Goal: Task Accomplishment & Management: Use online tool/utility

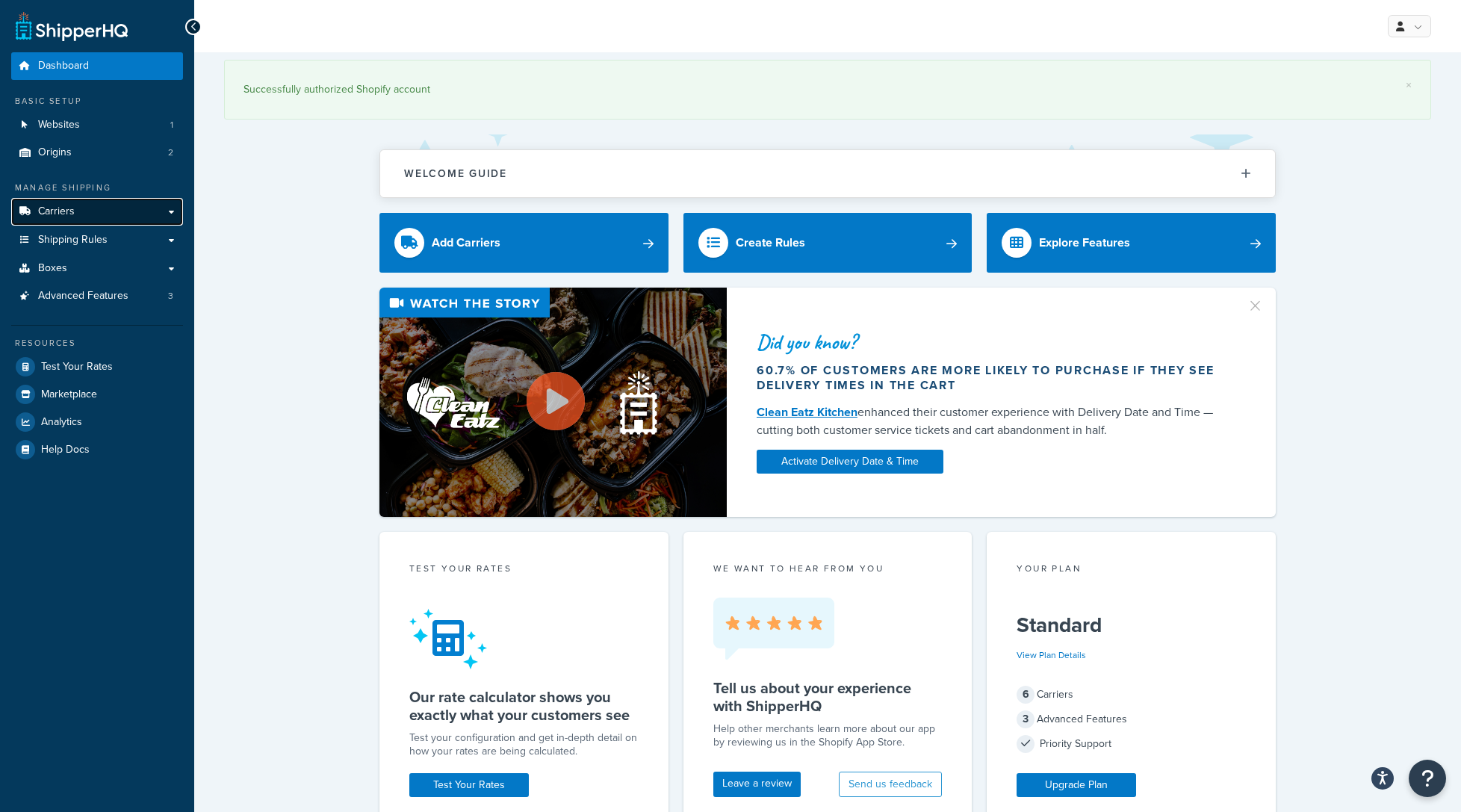
click at [77, 215] on link "Carriers" at bounding box center [97, 212] width 172 height 28
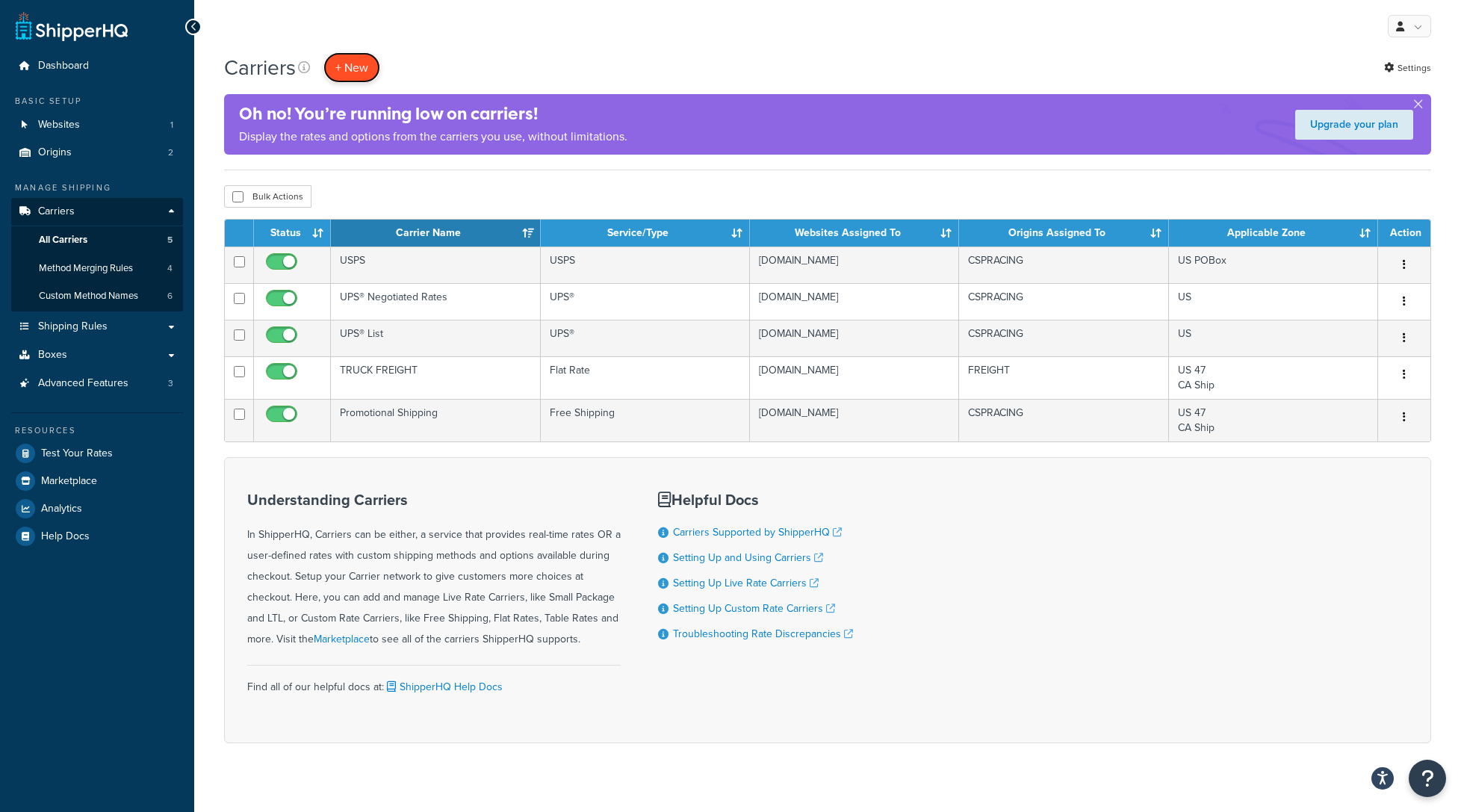
click at [357, 69] on button "+ New" at bounding box center [352, 67] width 57 height 31
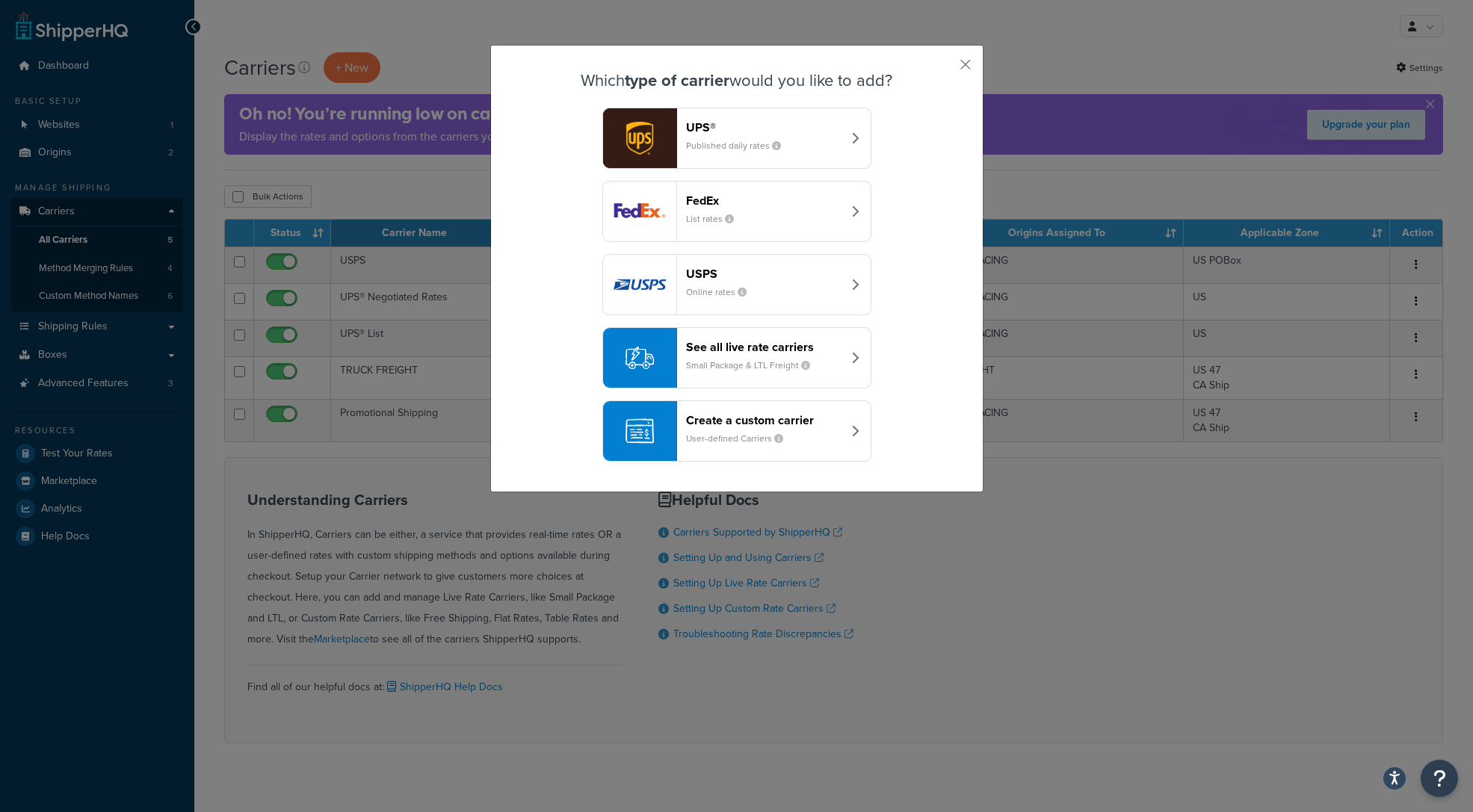
click at [686, 433] on small "User-defined Carriers" at bounding box center [740, 439] width 109 height 14
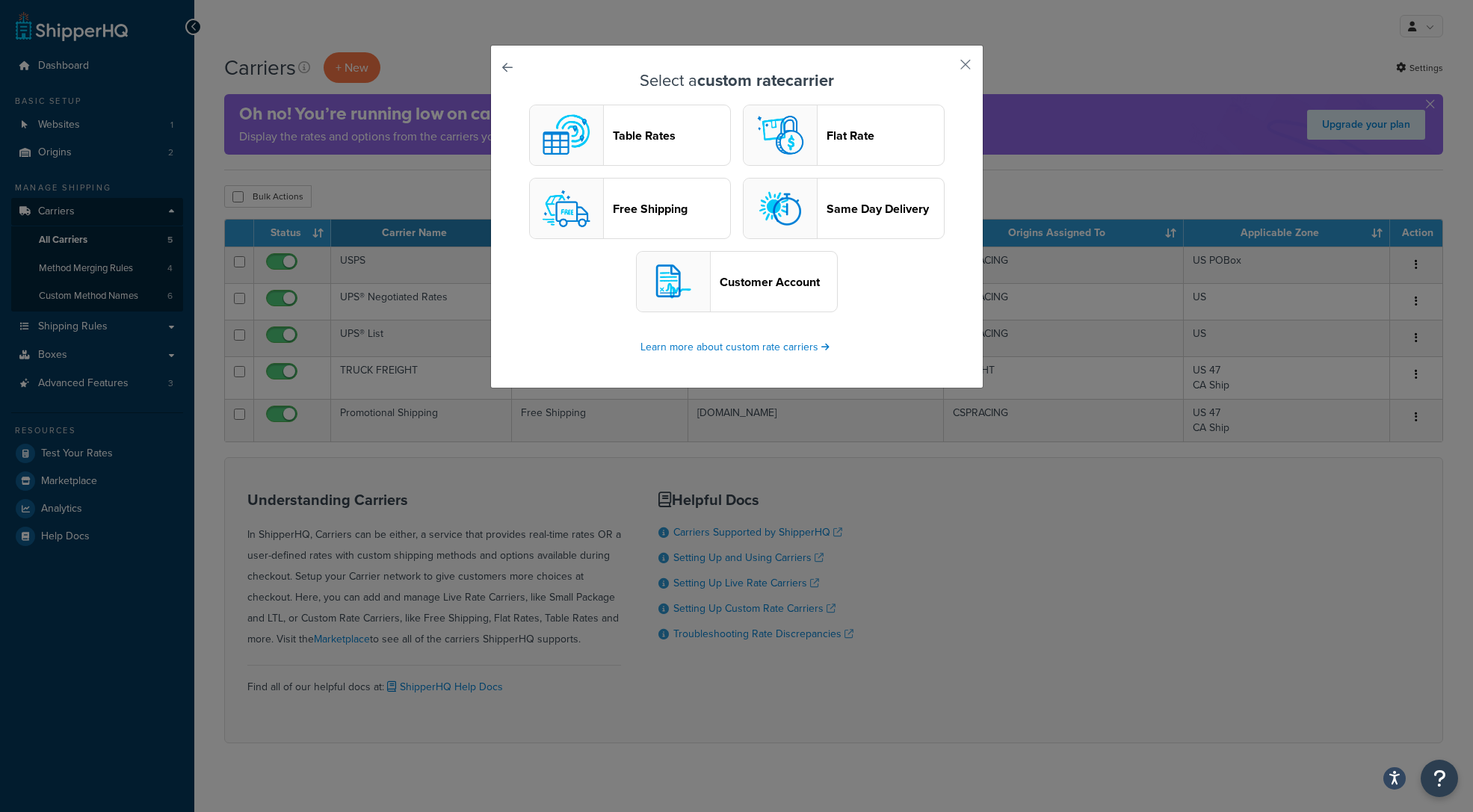
click at [717, 294] on button "Customer Account" at bounding box center [736, 281] width 202 height 61
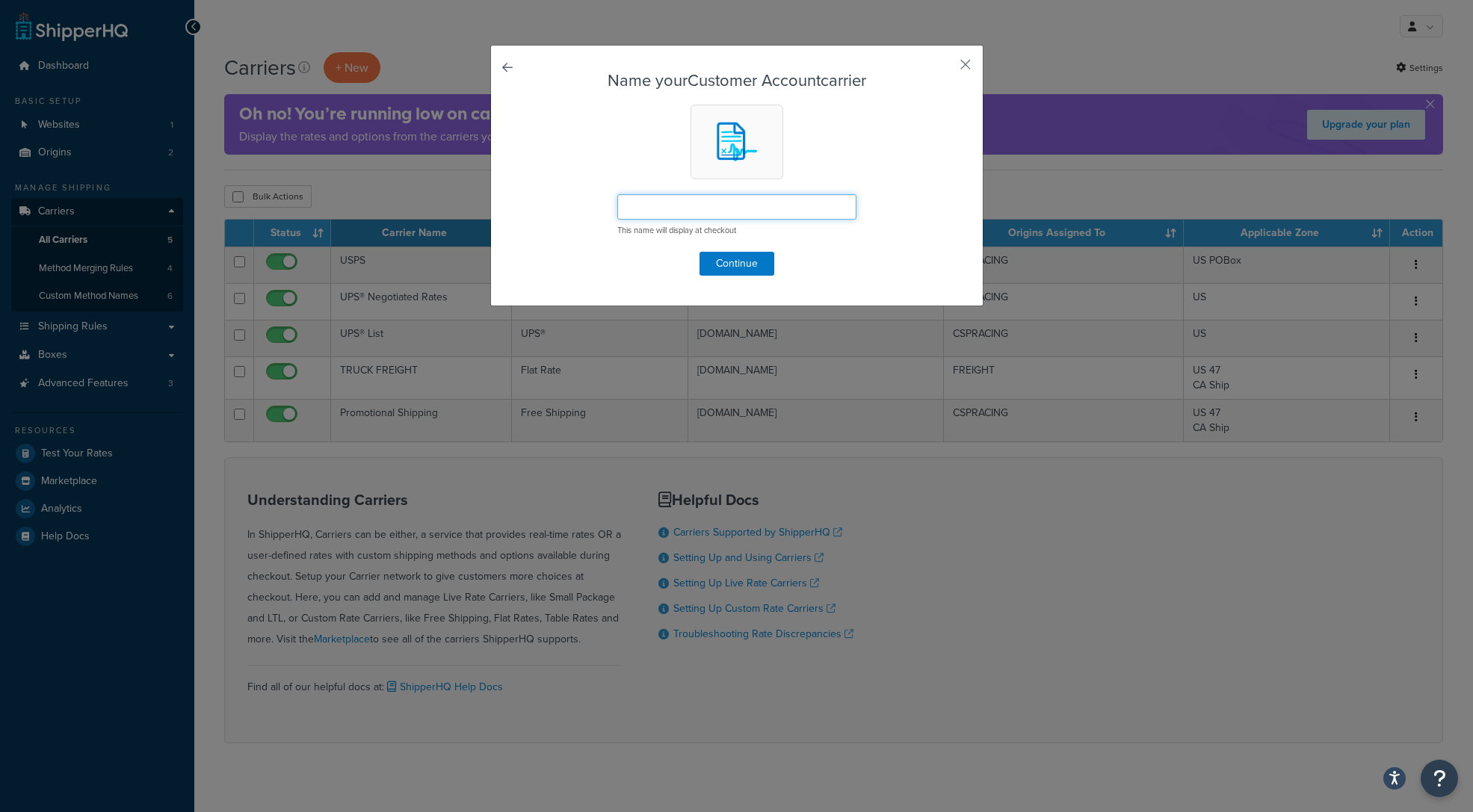
click at [687, 199] on input "text" at bounding box center [737, 206] width 239 height 25
type input "Customer UPS Acct"
click at [754, 263] on button "Continue" at bounding box center [736, 263] width 74 height 24
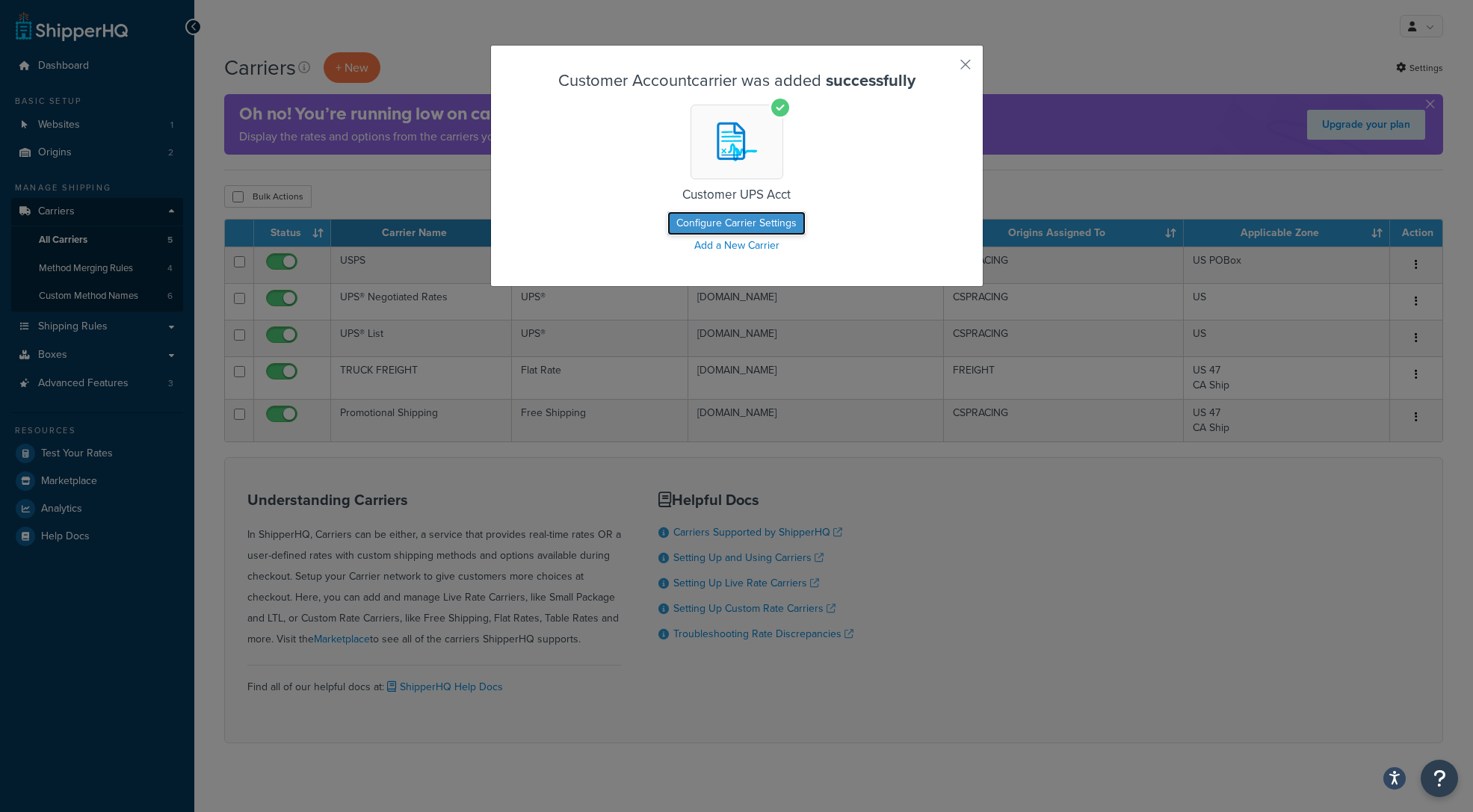
click at [731, 221] on button "Configure Carrier Settings" at bounding box center [736, 223] width 138 height 24
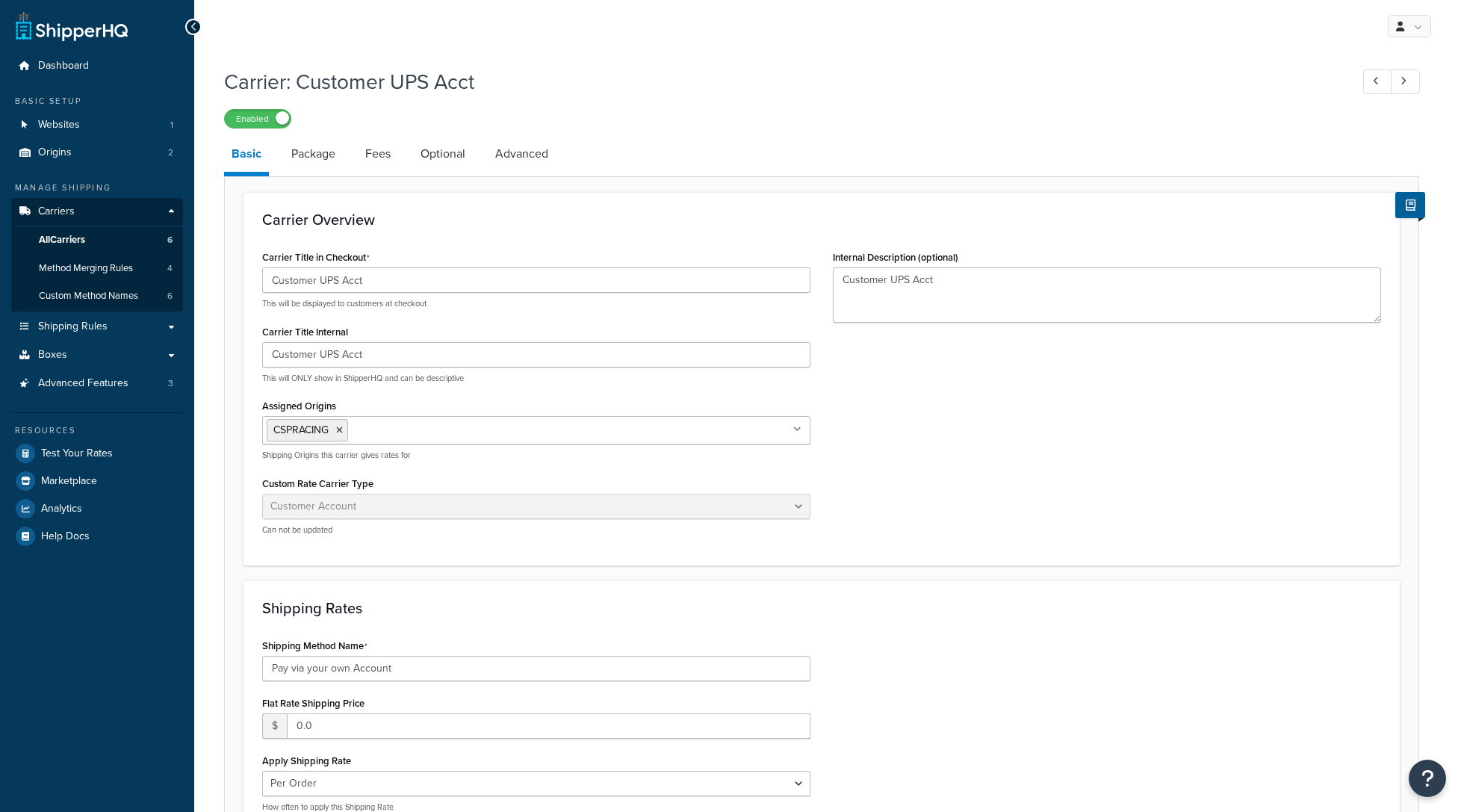
select select "customerAccount"
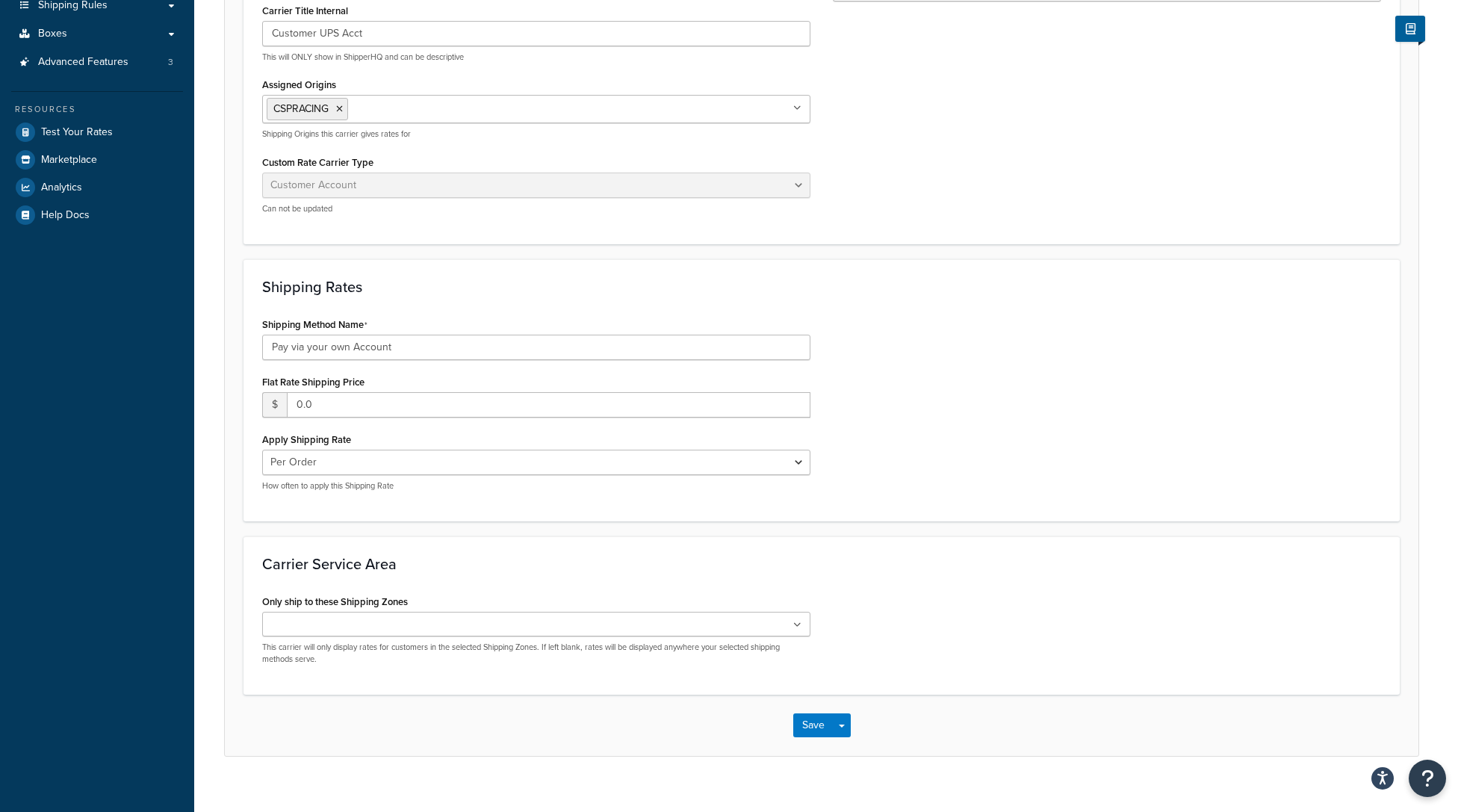
scroll to position [340, 0]
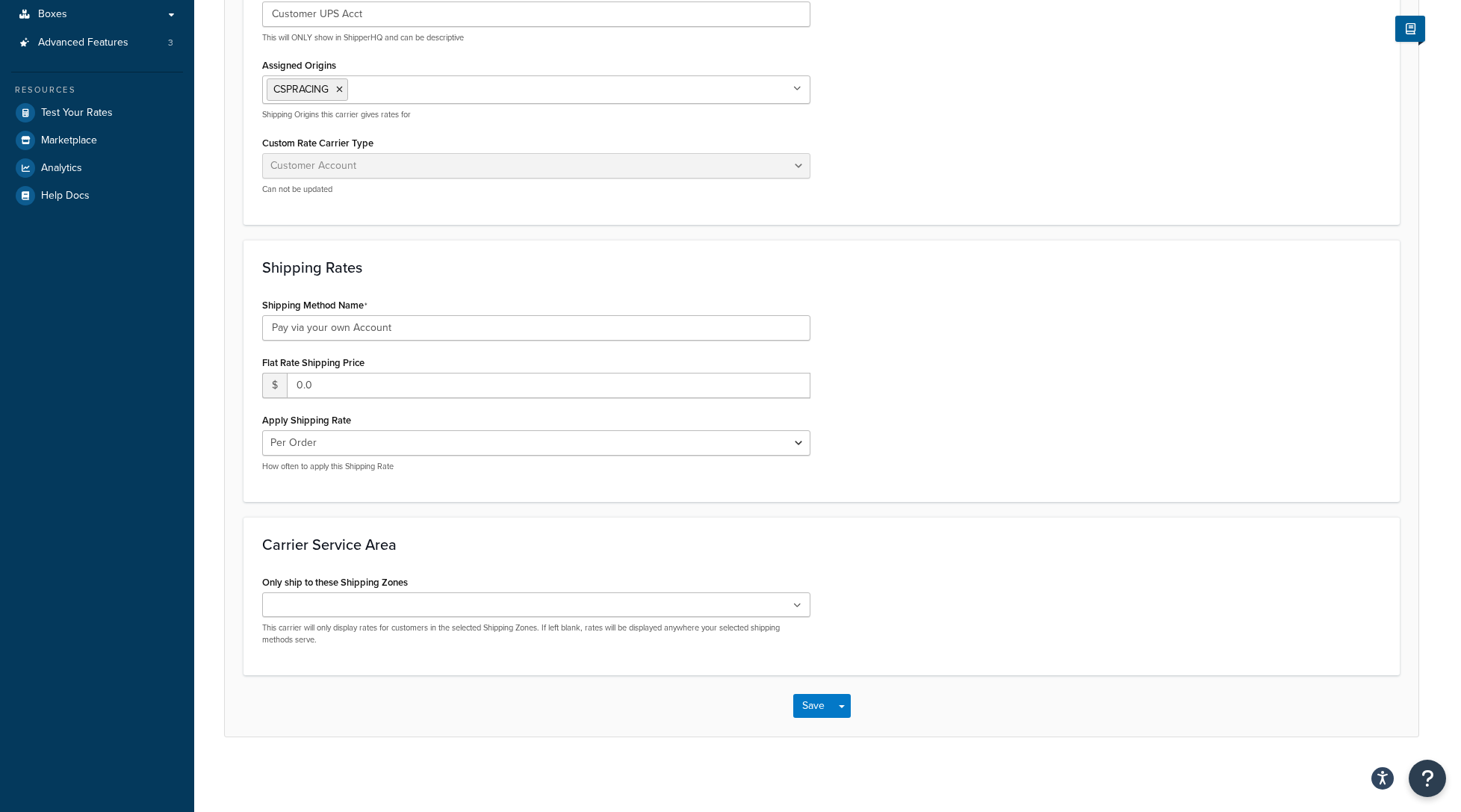
click at [354, 602] on input "Only ship to these Shipping Zones" at bounding box center [333, 605] width 132 height 16
click at [943, 482] on div "Shipping Method Name Pay via your own Account Flat Rate Shipping Price $ 0.0 Ap…" at bounding box center [821, 389] width 1141 height 189
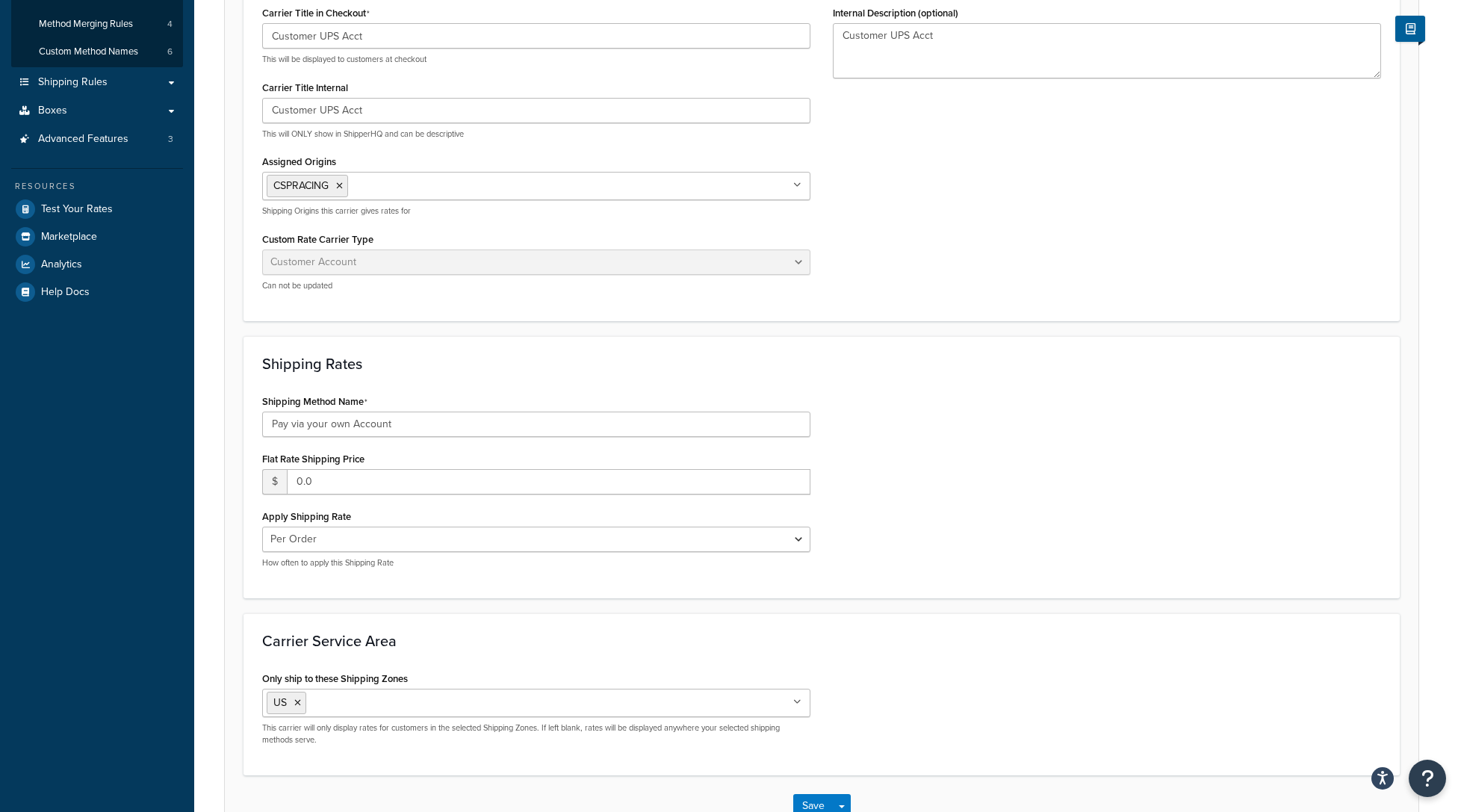
scroll to position [0, 0]
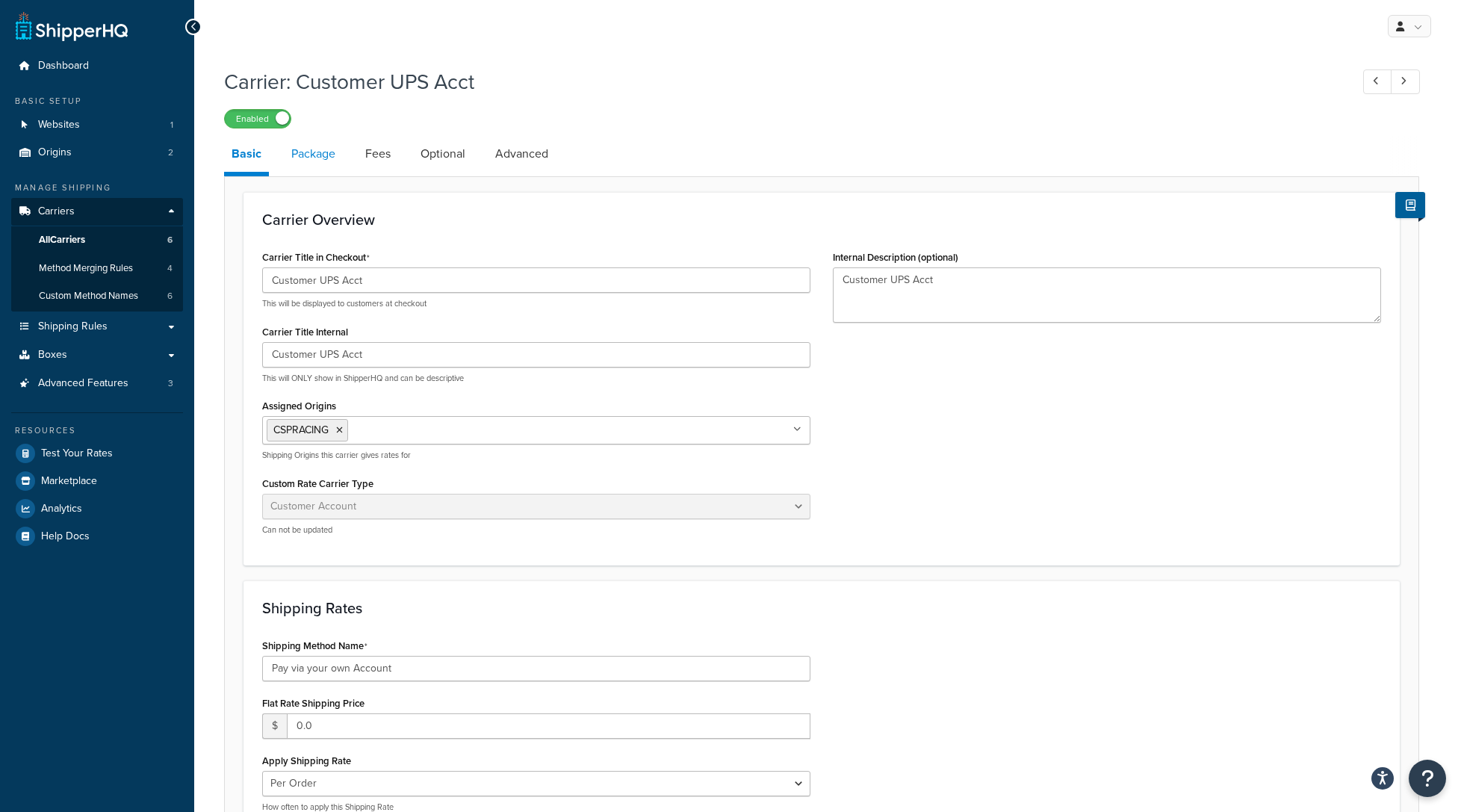
click at [304, 161] on link "Package" at bounding box center [313, 153] width 59 height 36
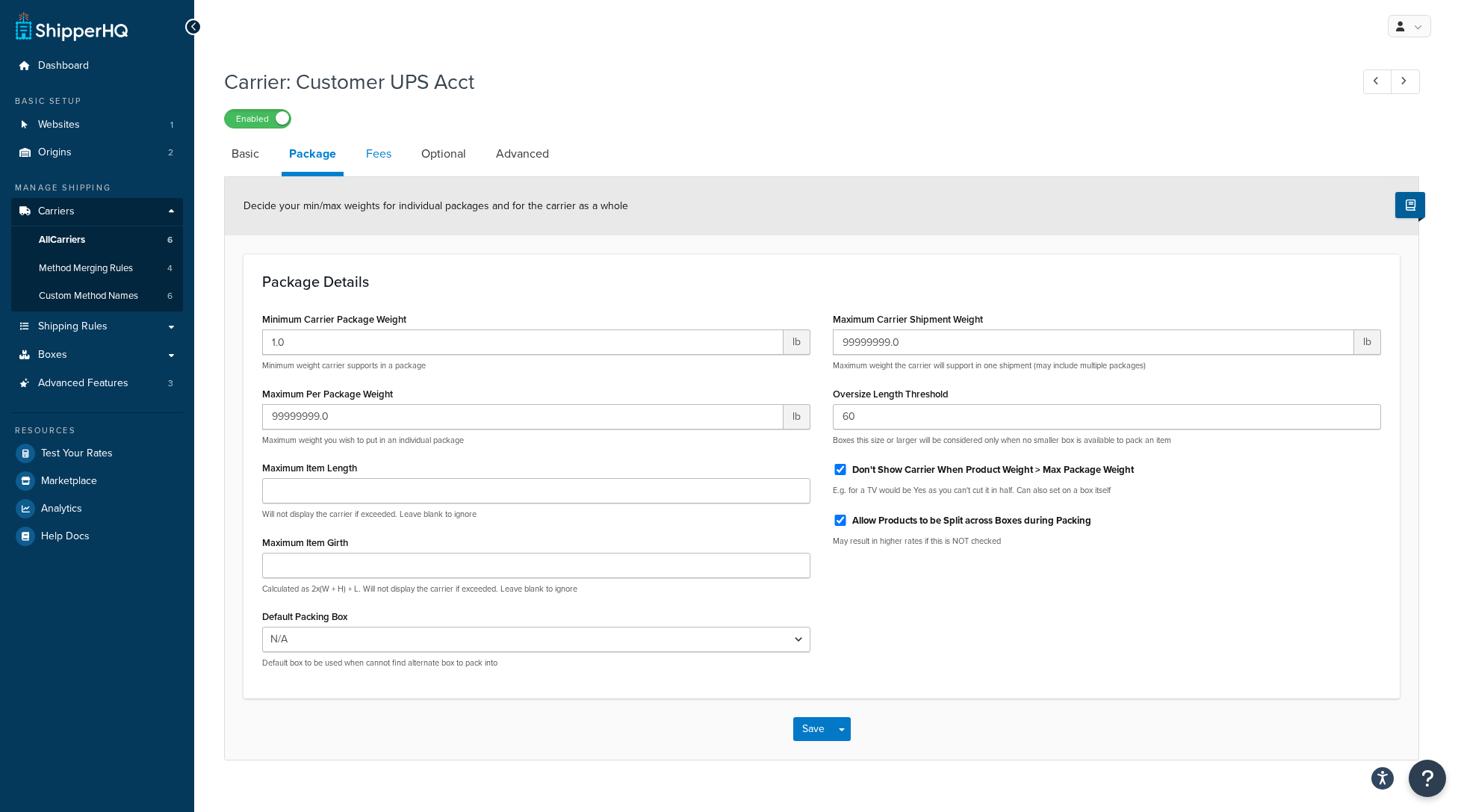
click at [389, 156] on link "Fees" at bounding box center [379, 153] width 41 height 36
select select "AFTER"
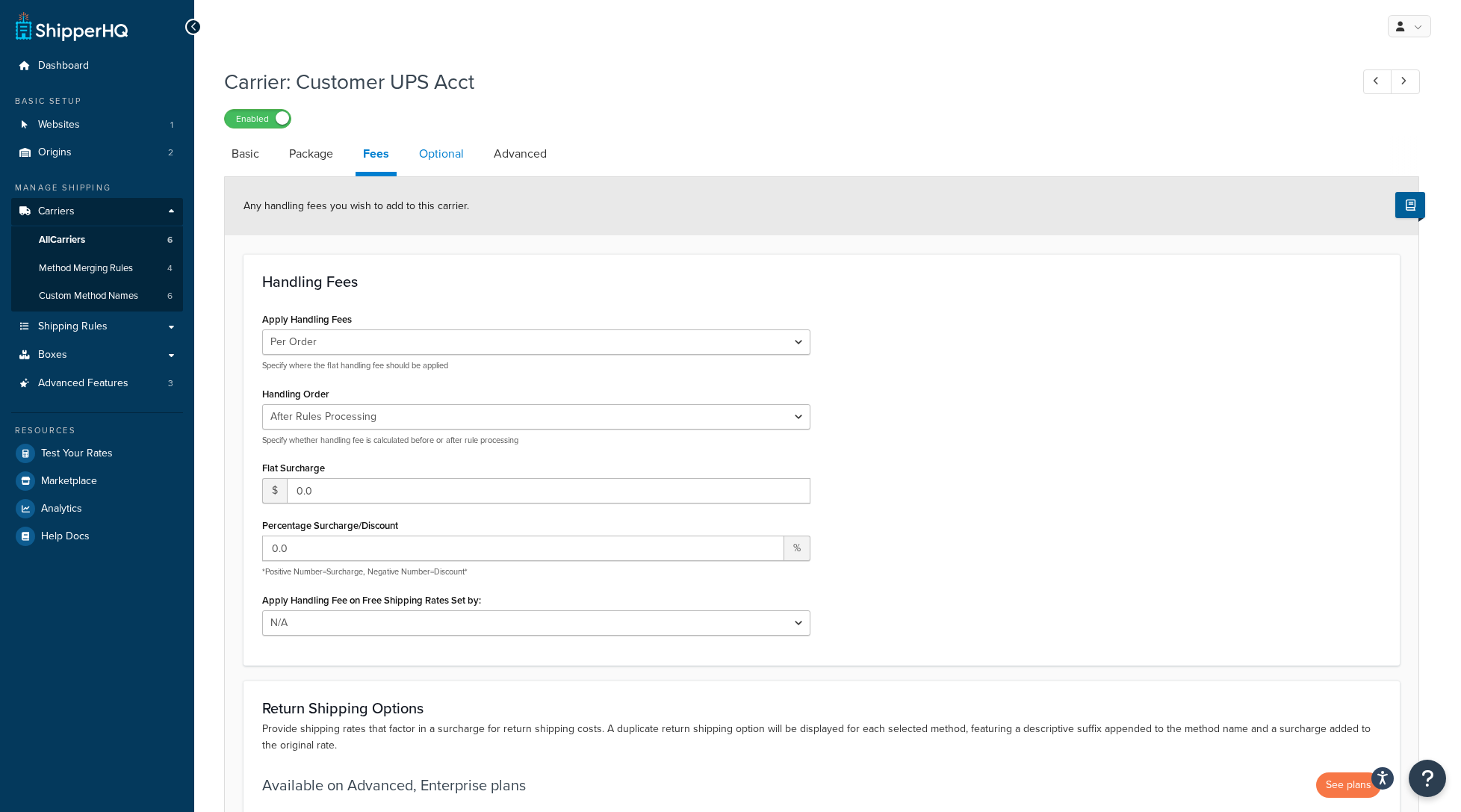
click at [439, 154] on link "Optional" at bounding box center [442, 153] width 60 height 36
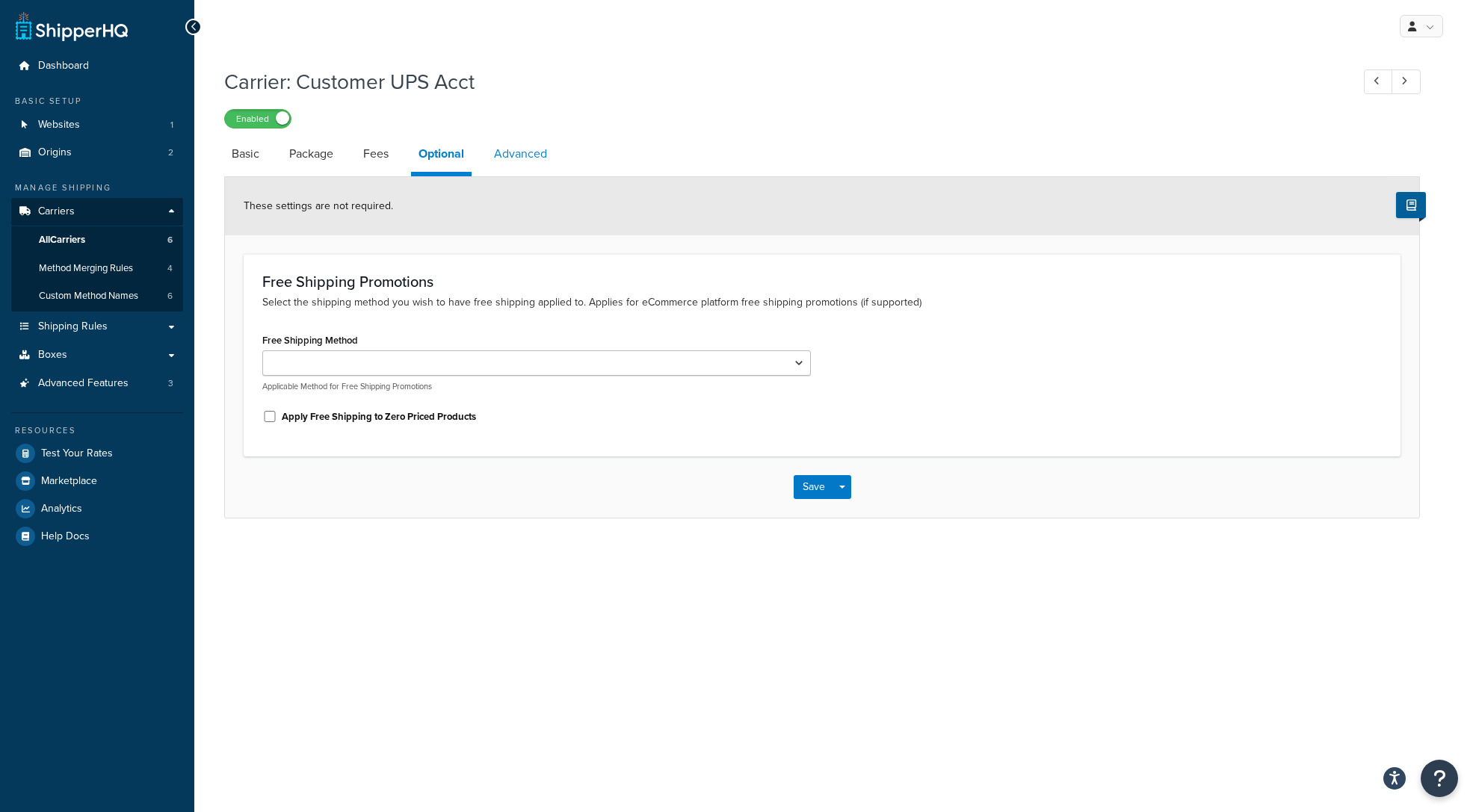
click at [537, 153] on link "Advanced" at bounding box center [520, 153] width 68 height 36
select select "false"
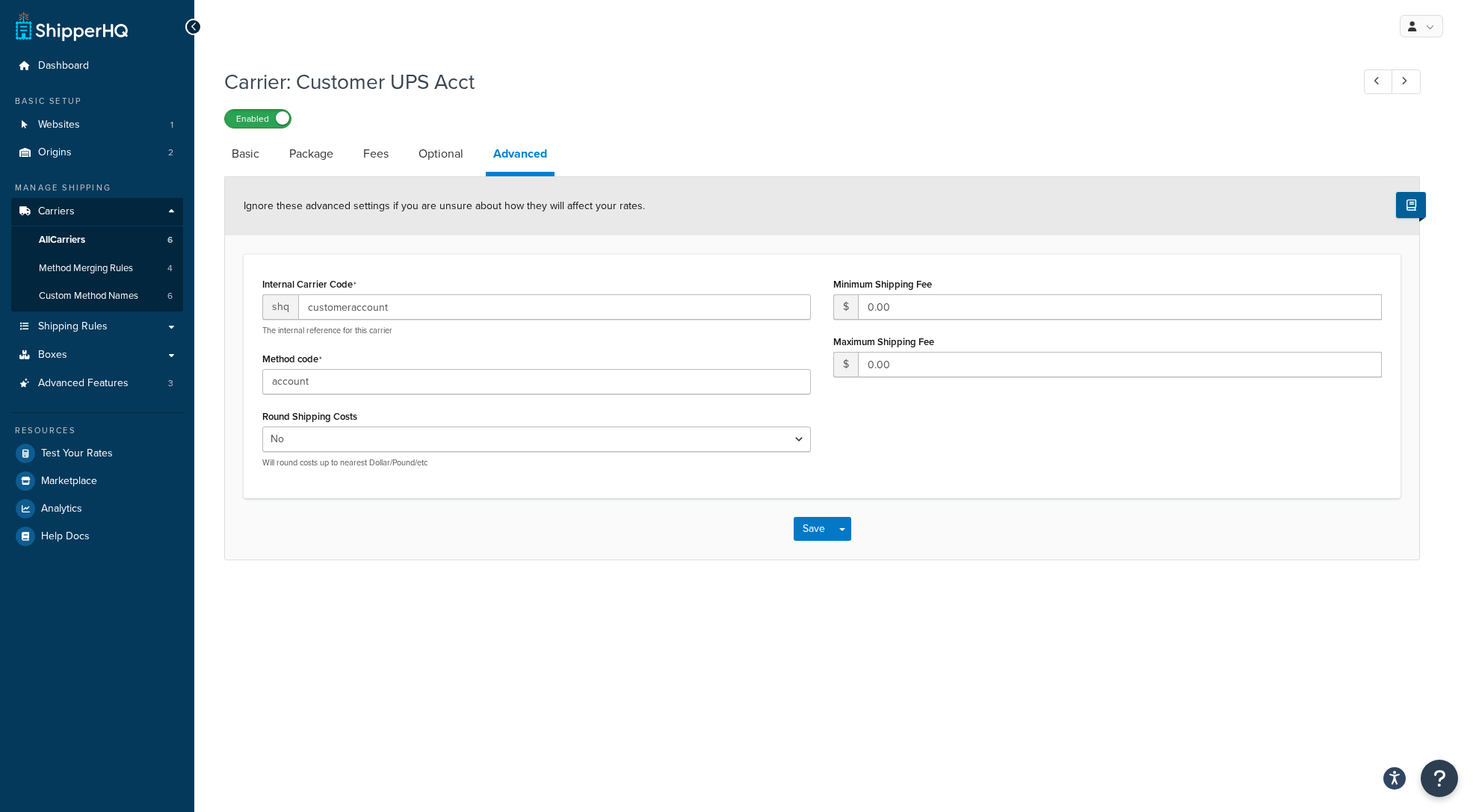
click at [267, 127] on label "Enabled" at bounding box center [258, 118] width 66 height 18
click at [71, 377] on span "Advanced Features" at bounding box center [84, 383] width 91 height 13
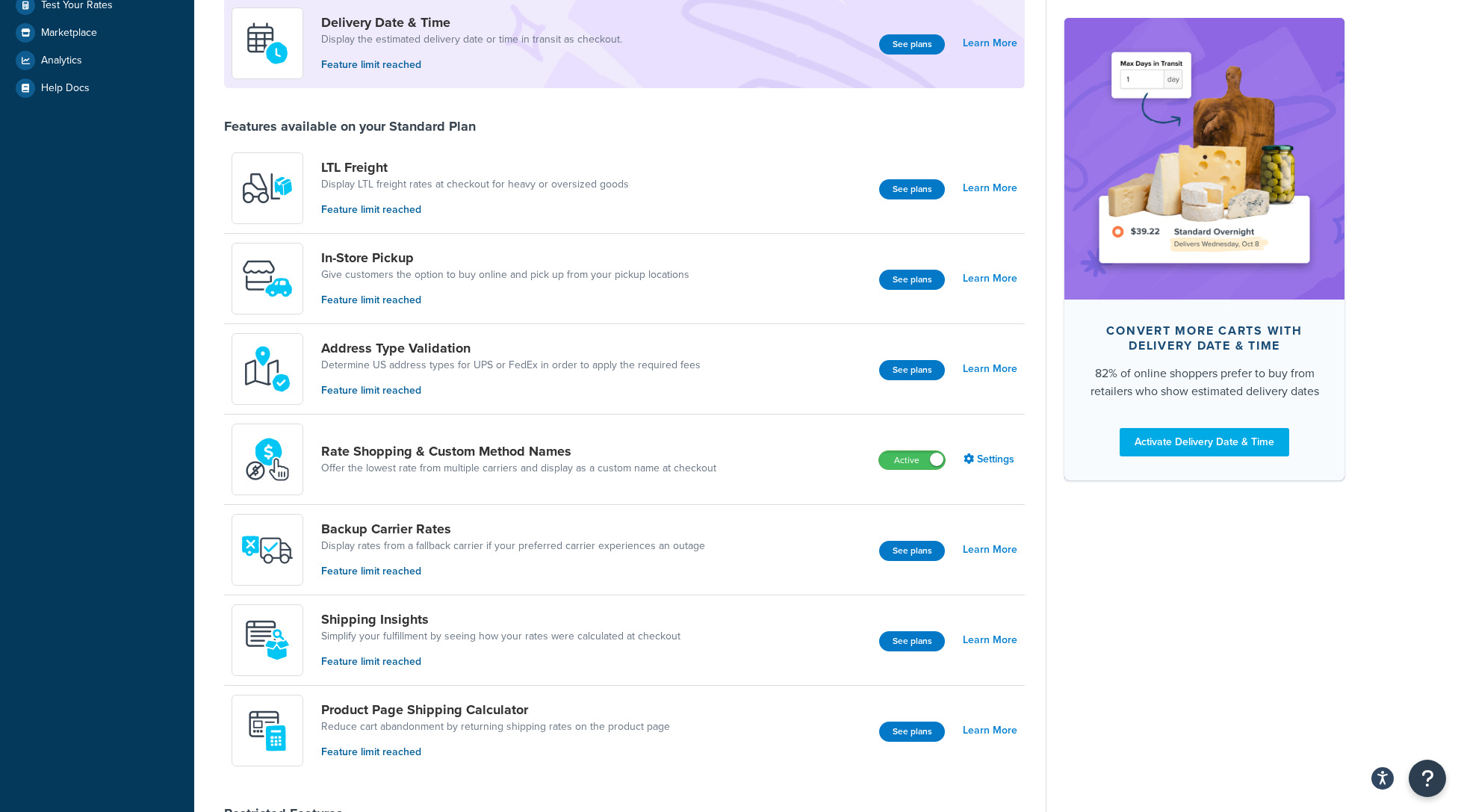
scroll to position [373, 0]
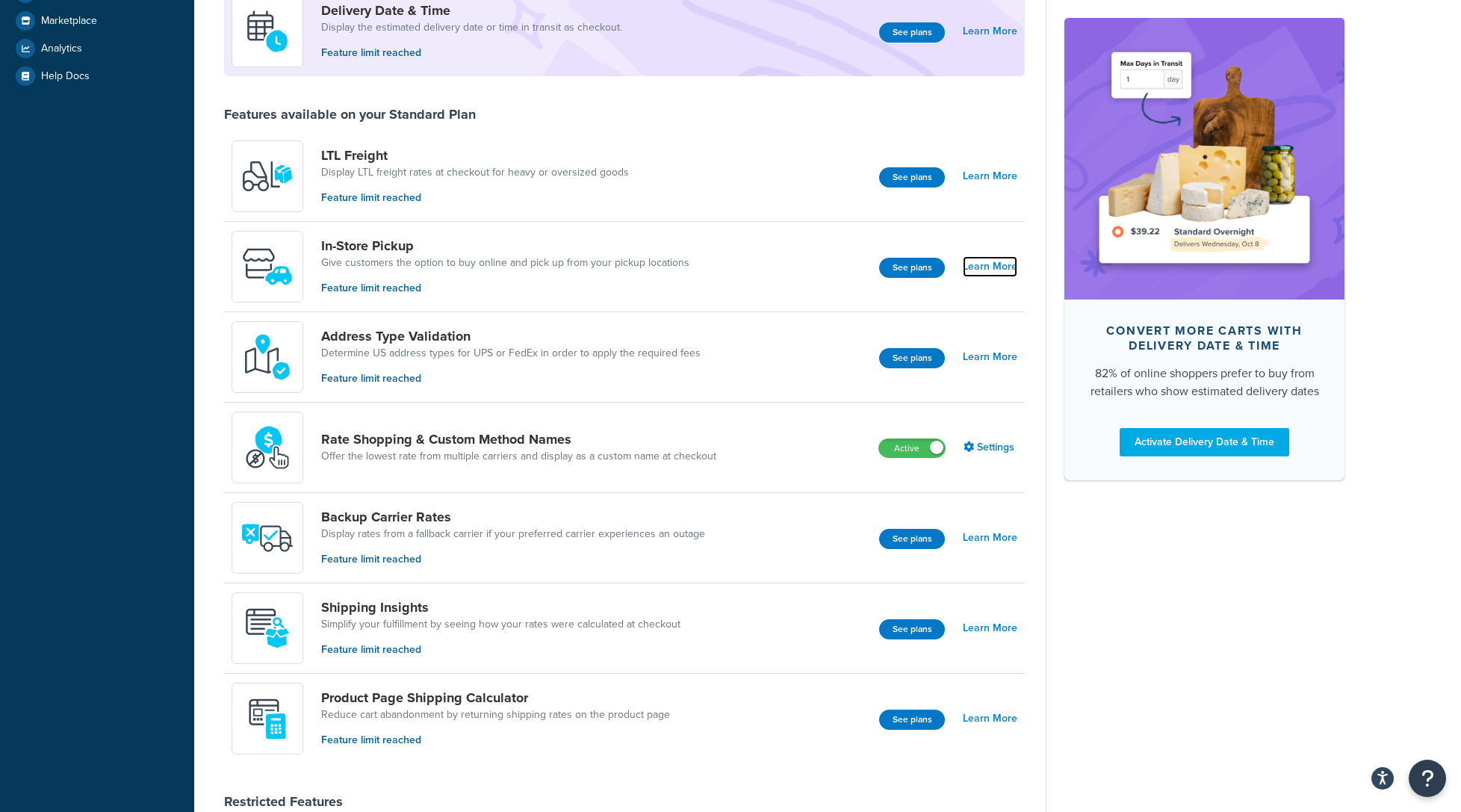
click at [999, 265] on link "Learn More" at bounding box center [990, 266] width 54 height 21
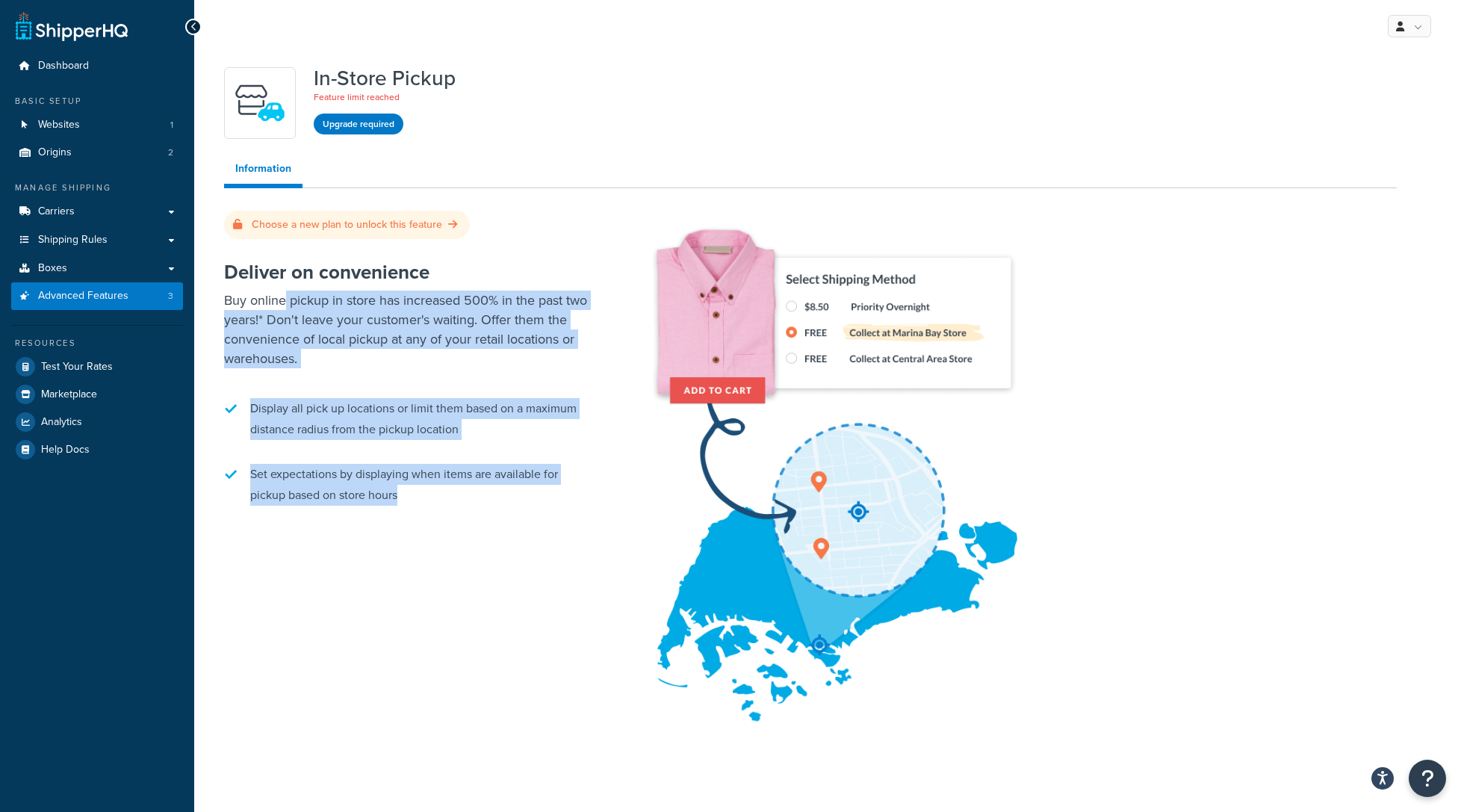
drag, startPoint x: 286, startPoint y: 299, endPoint x: 465, endPoint y: 495, distance: 265.4
click at [465, 495] on div "Deliver on convenience Buy online pickup in store has increased 500% in the pas…" at bounding box center [410, 383] width 373 height 275
click at [465, 495] on li "Set expectations by displaying when items are available for pickup based on sto…" at bounding box center [410, 485] width 373 height 57
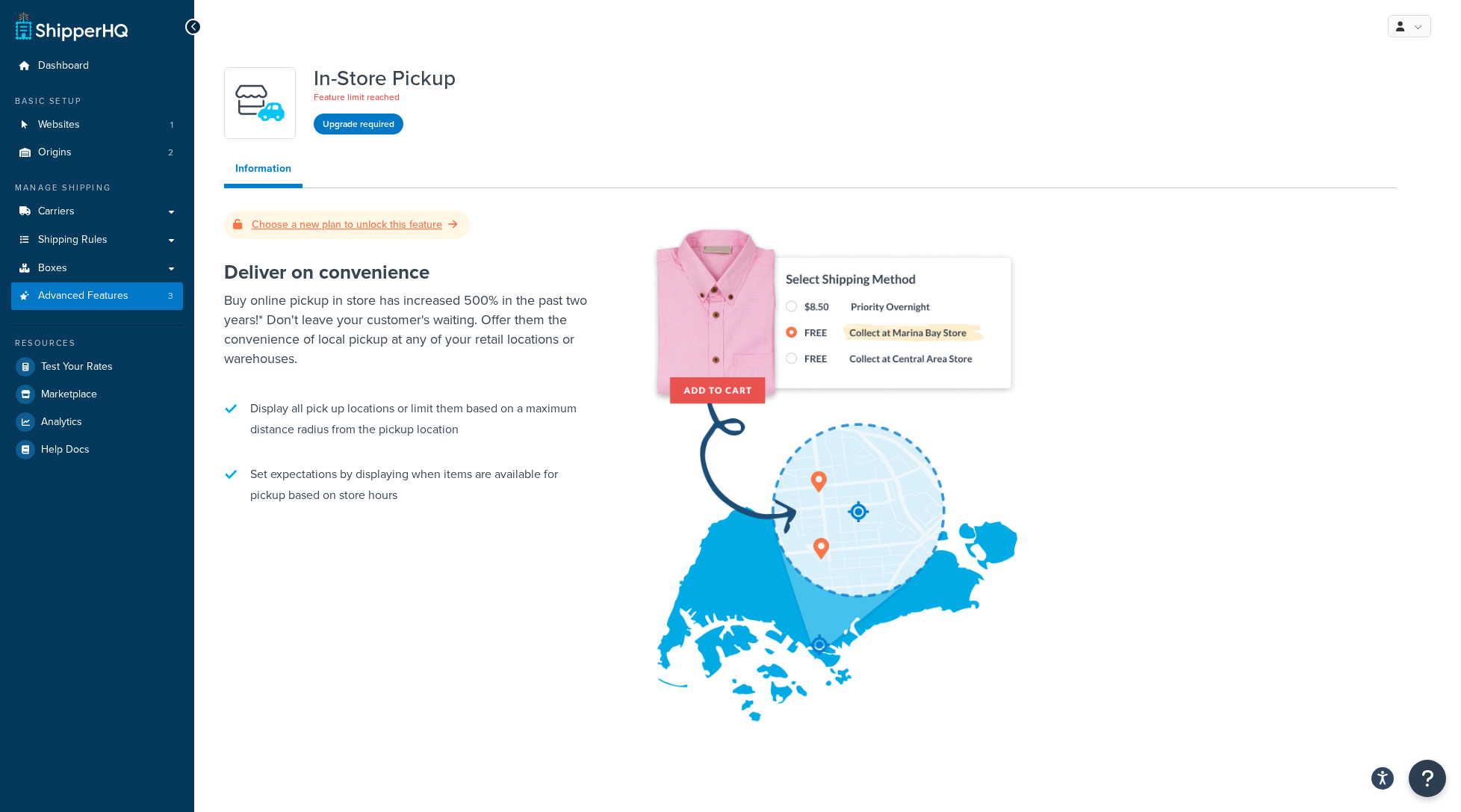
click at [315, 224] on link "Choose a new plan to unlock this feature" at bounding box center [347, 224] width 228 height 15
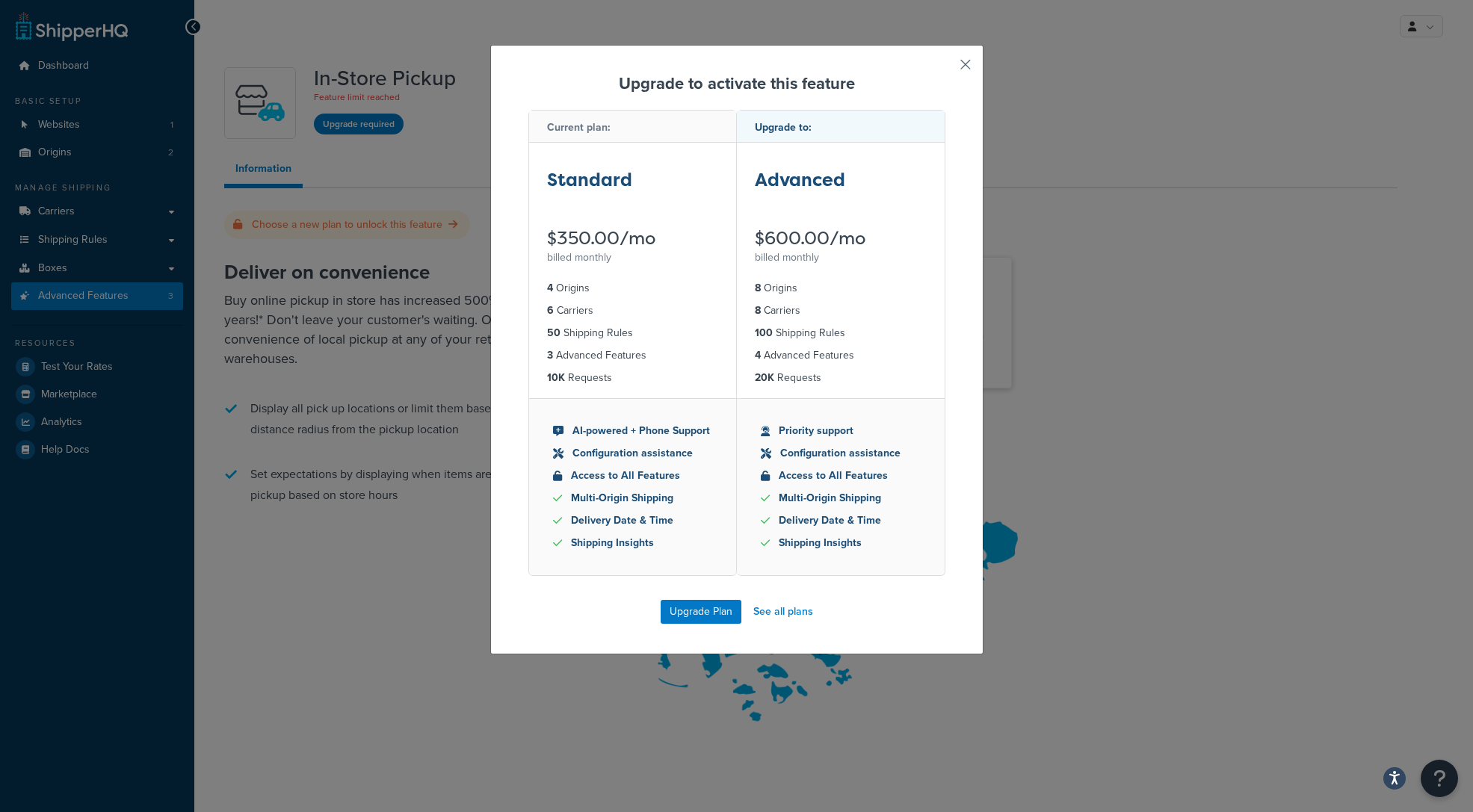
click at [945, 68] on button "button" at bounding box center [943, 70] width 4 height 4
